Goal: Information Seeking & Learning: Learn about a topic

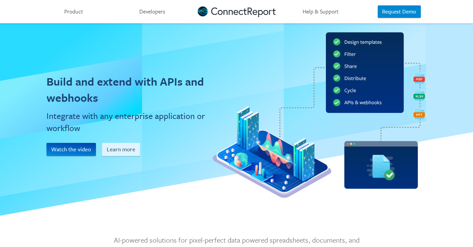
click at [75, 12] on link "Product" at bounding box center [74, 11] width 78 height 23
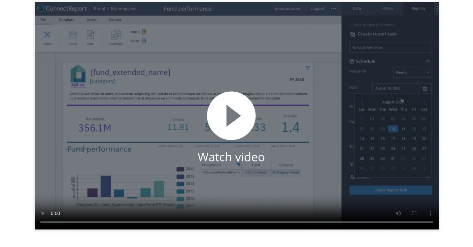
scroll to position [1050, 0]
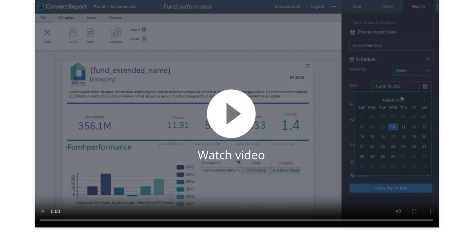
click at [233, 116] on video at bounding box center [237, 113] width 404 height 227
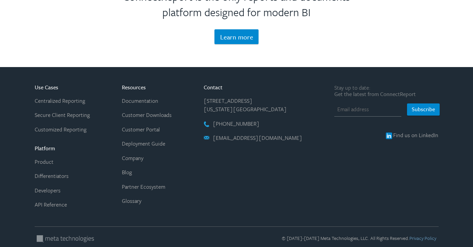
scroll to position [1369, 0]
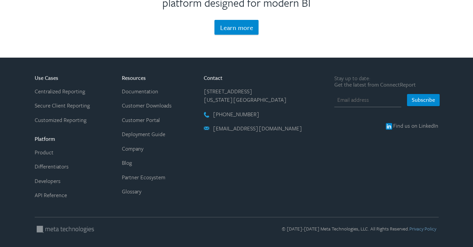
click at [137, 181] on li "Partner Ecosystem" at bounding box center [147, 177] width 50 height 9
click at [136, 179] on link "Partner Ecosystem" at bounding box center [143, 177] width 43 height 8
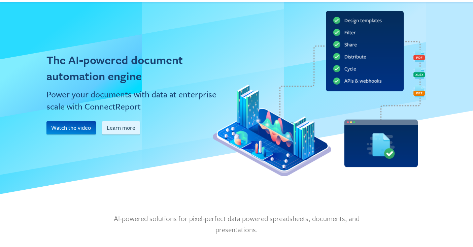
scroll to position [0, 0]
